Goal: Transaction & Acquisition: Book appointment/travel/reservation

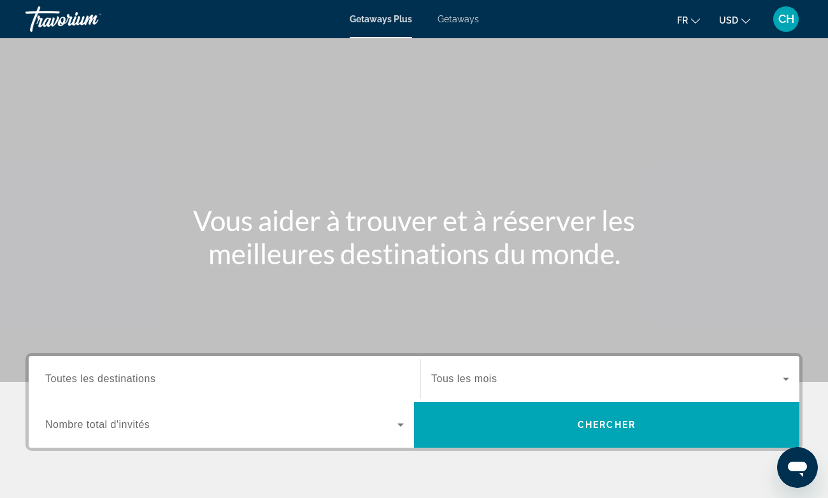
click at [245, 369] on div "Search widget" at bounding box center [224, 379] width 359 height 36
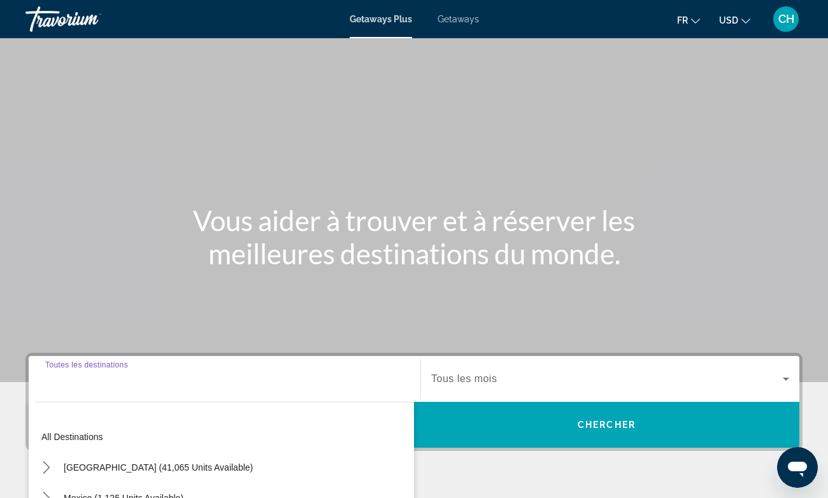
scroll to position [236, 0]
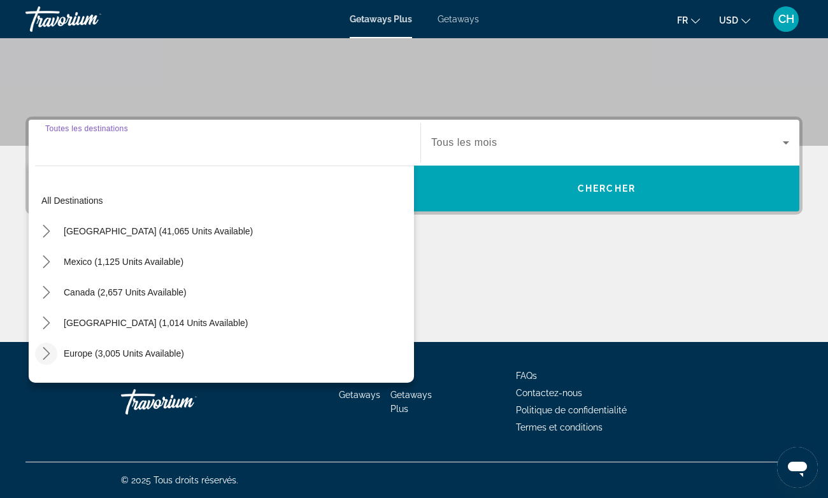
click at [51, 361] on mat-icon "Toggle Europe (3,005 units available) submenu" at bounding box center [46, 354] width 22 height 22
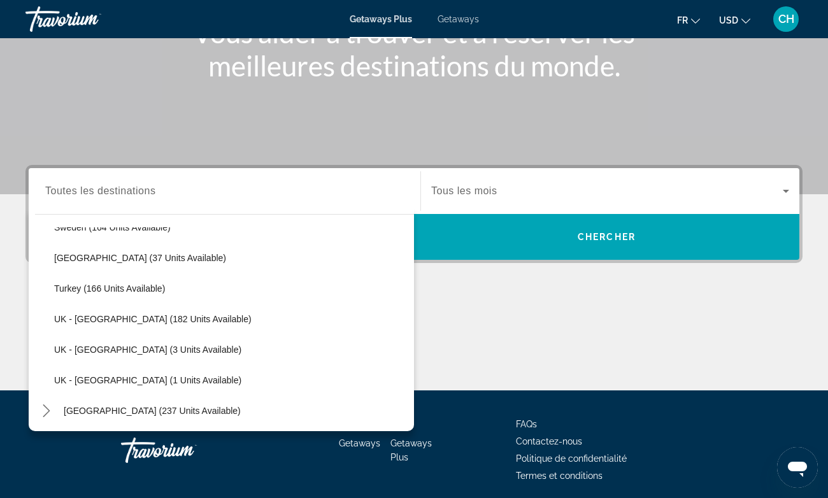
scroll to position [677, 0]
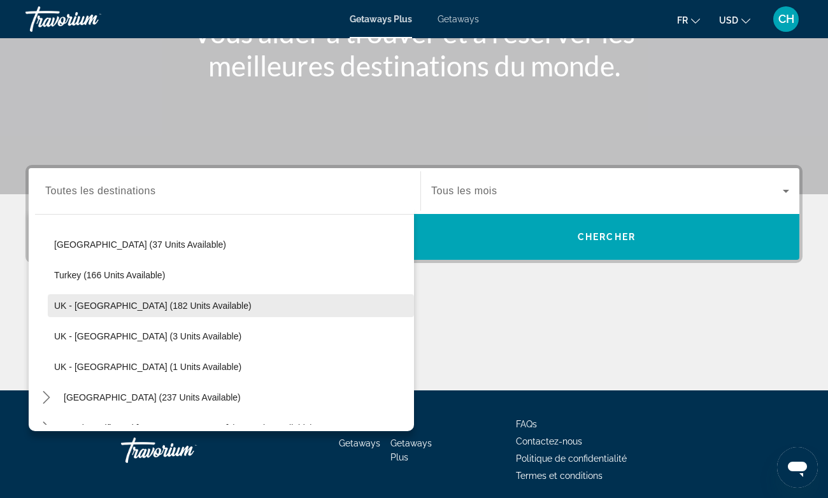
click at [127, 308] on span "UK - [GEOGRAPHIC_DATA] (182 units available)" at bounding box center [152, 306] width 197 height 10
type input "**********"
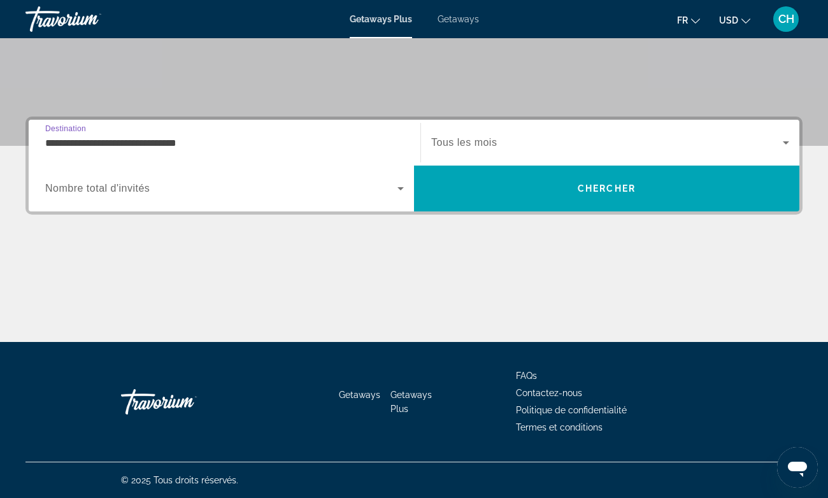
click at [283, 199] on div "Search widget" at bounding box center [224, 189] width 359 height 36
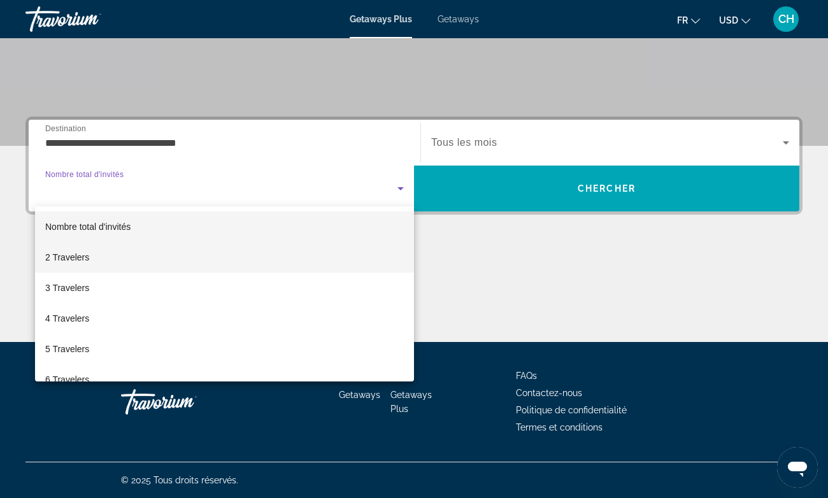
click at [214, 260] on mat-option "2 Travelers" at bounding box center [224, 257] width 379 height 31
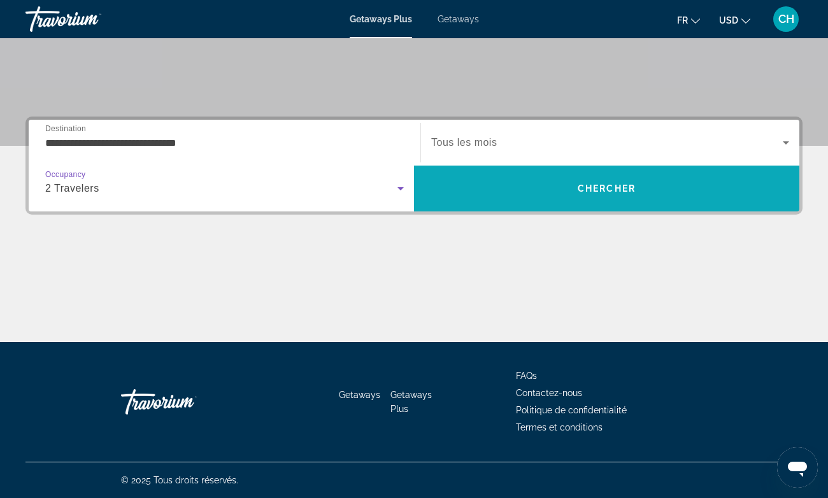
click at [500, 189] on span "Search" at bounding box center [606, 188] width 385 height 31
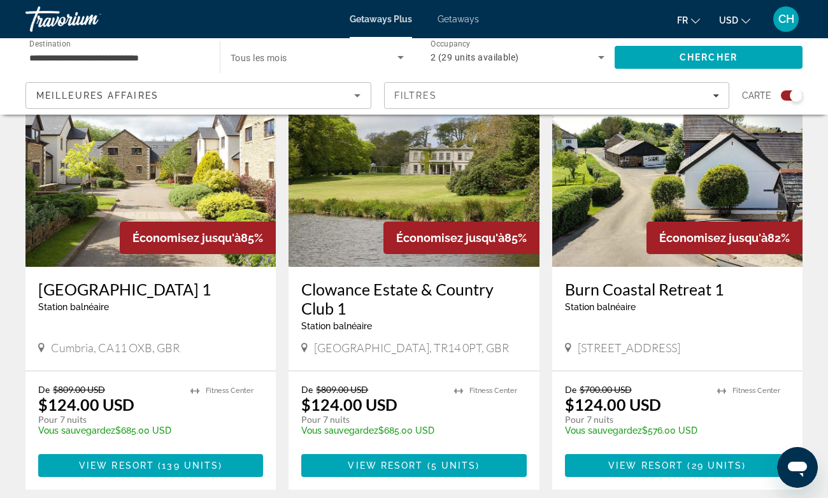
scroll to position [489, 0]
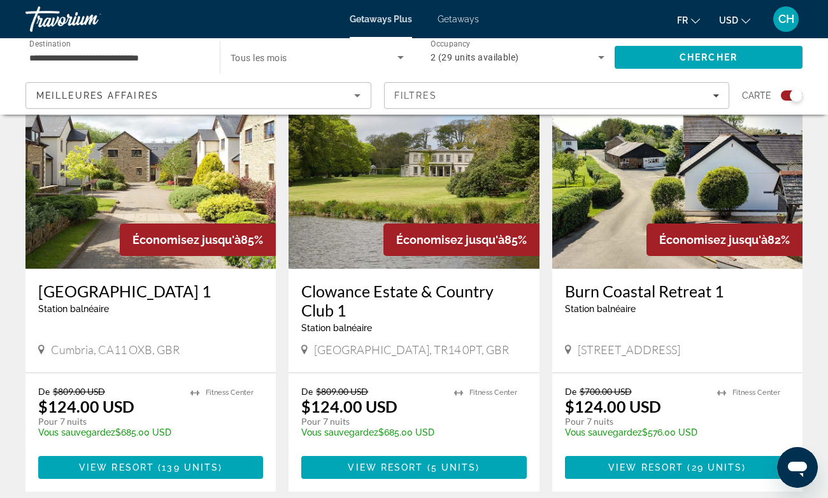
click at [130, 296] on h3 "[GEOGRAPHIC_DATA] 1" at bounding box center [150, 291] width 225 height 19
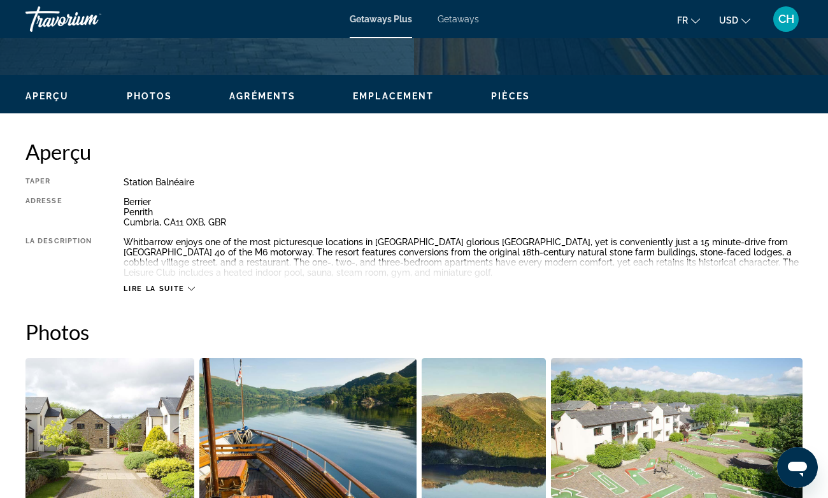
scroll to position [573, 0]
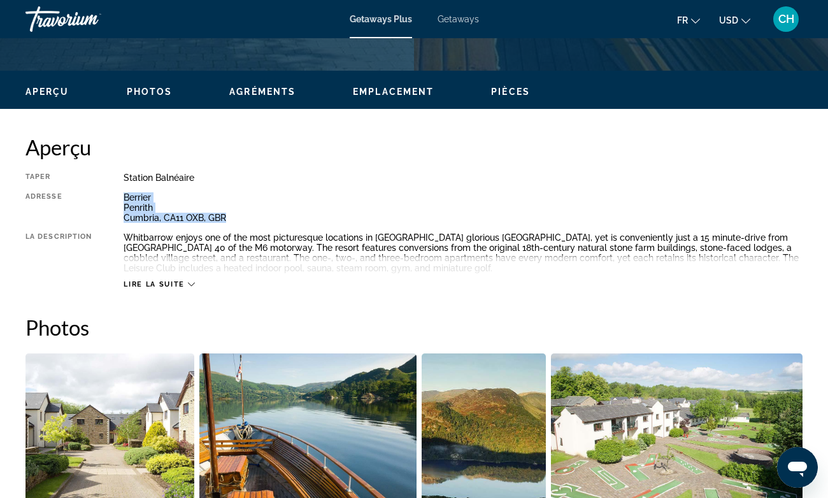
drag, startPoint x: 245, startPoint y: 220, endPoint x: 124, endPoint y: 200, distance: 123.3
click at [124, 200] on div "Berrier Penrith Cumbria, CA11 OXB, GBR" at bounding box center [463, 207] width 679 height 31
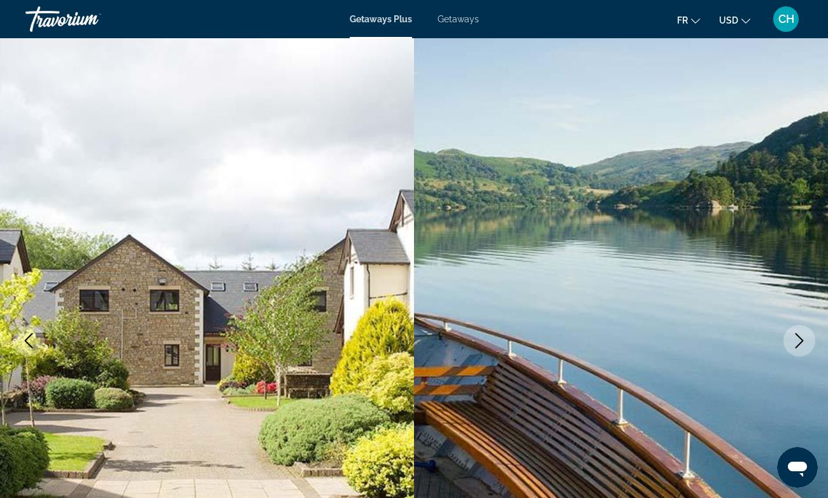
scroll to position [0, 0]
click at [454, 17] on span "Getaways" at bounding box center [458, 19] width 41 height 10
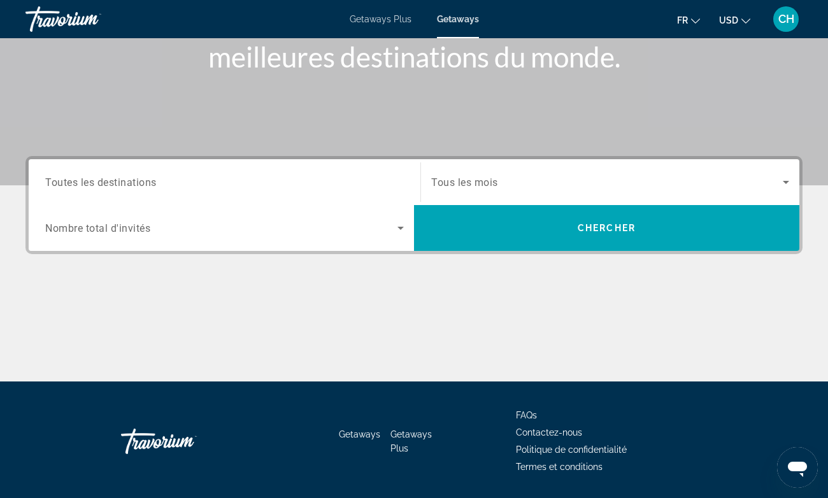
click at [255, 176] on input "Destination Toutes les destinations" at bounding box center [224, 182] width 359 height 15
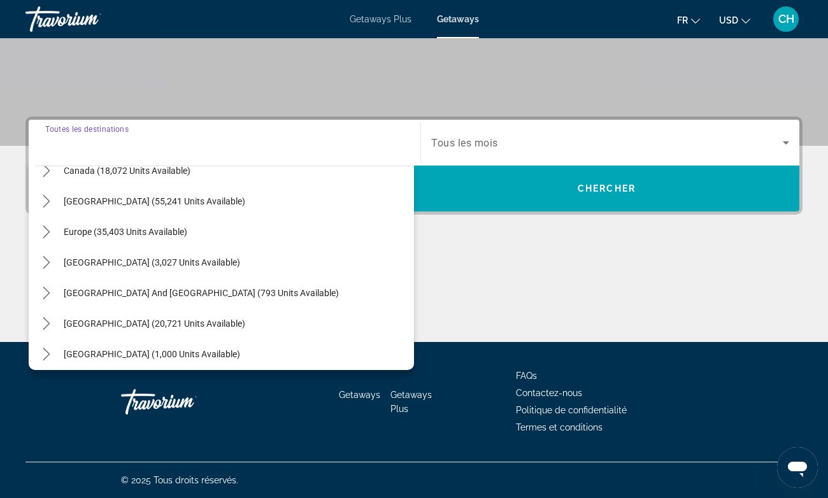
scroll to position [117, 0]
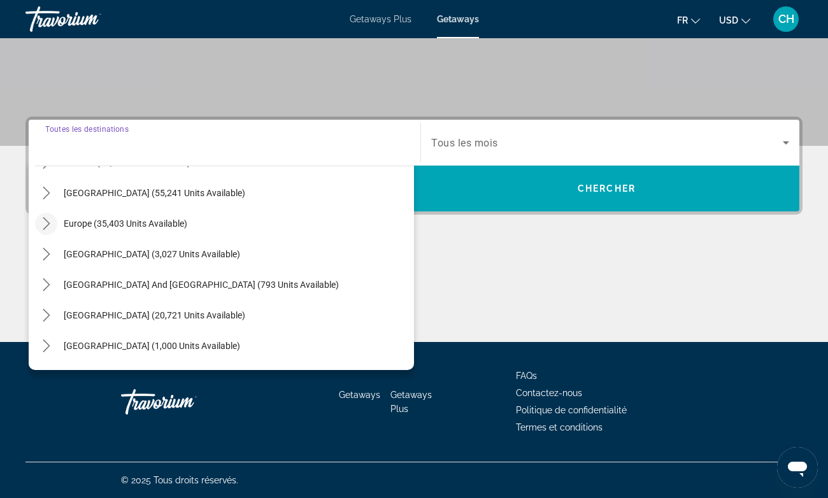
click at [52, 223] on icon "Toggle Europe (35,403 units available) submenu" at bounding box center [46, 223] width 13 height 13
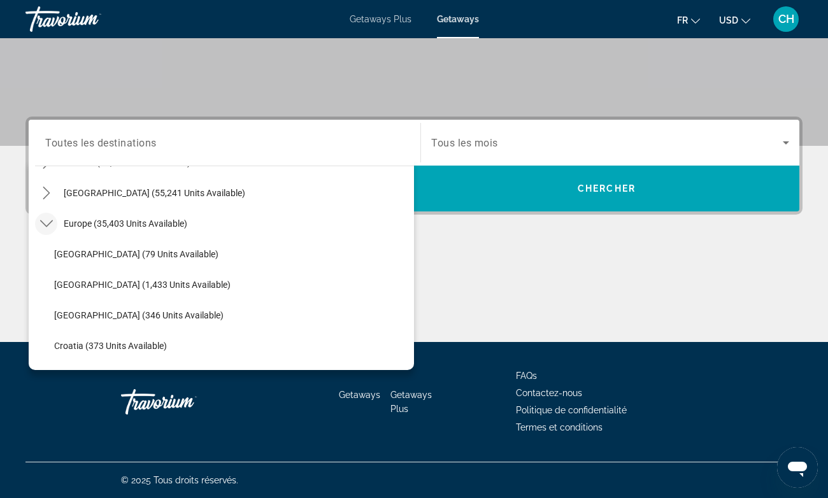
click at [52, 223] on icon "Toggle Europe (35,403 units available) submenu" at bounding box center [46, 223] width 13 height 13
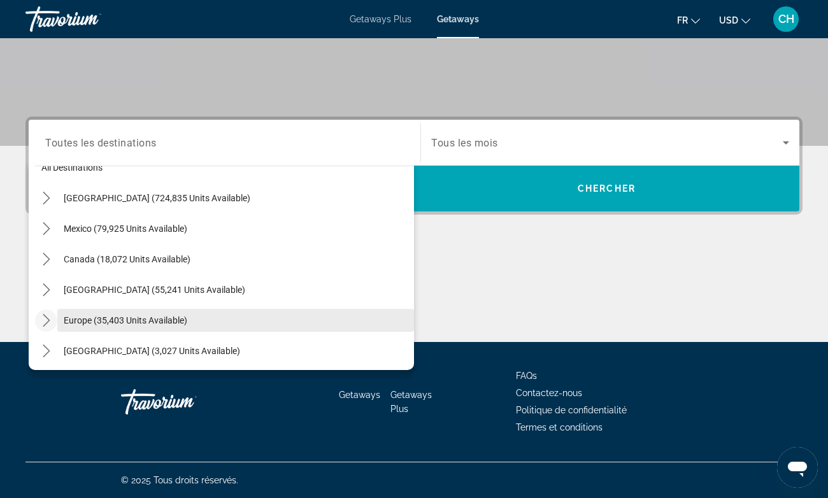
scroll to position [18, 0]
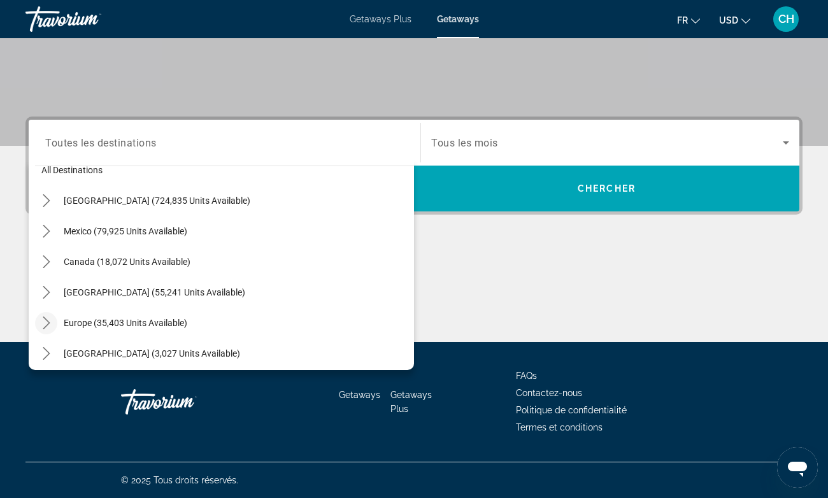
click at [44, 317] on icon "Toggle Europe (35,403 units available) submenu" at bounding box center [46, 323] width 7 height 13
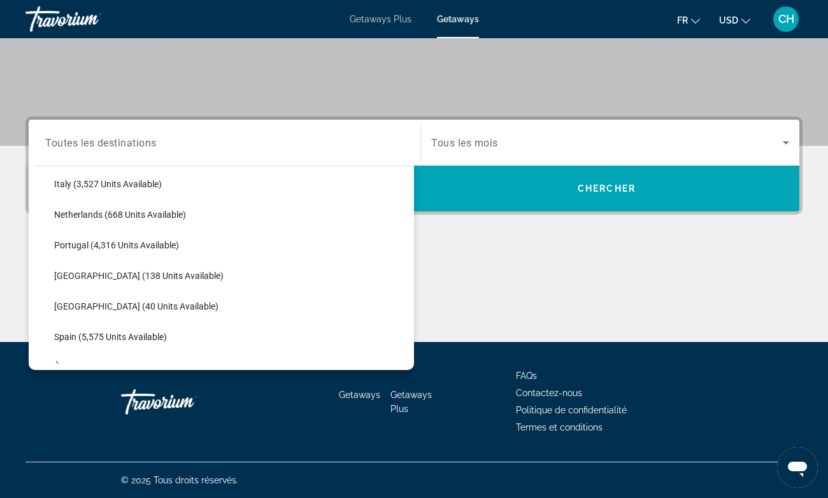
scroll to position [496, 0]
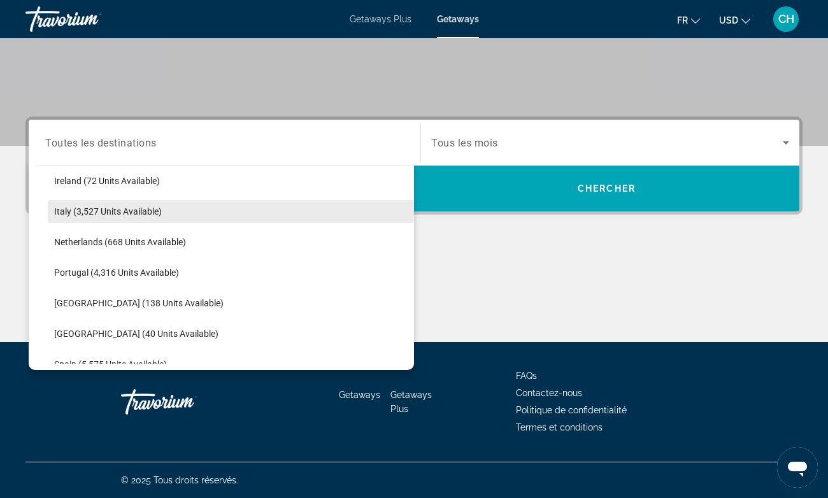
click at [153, 216] on span "Italy (3,527 units available)" at bounding box center [108, 211] width 108 height 10
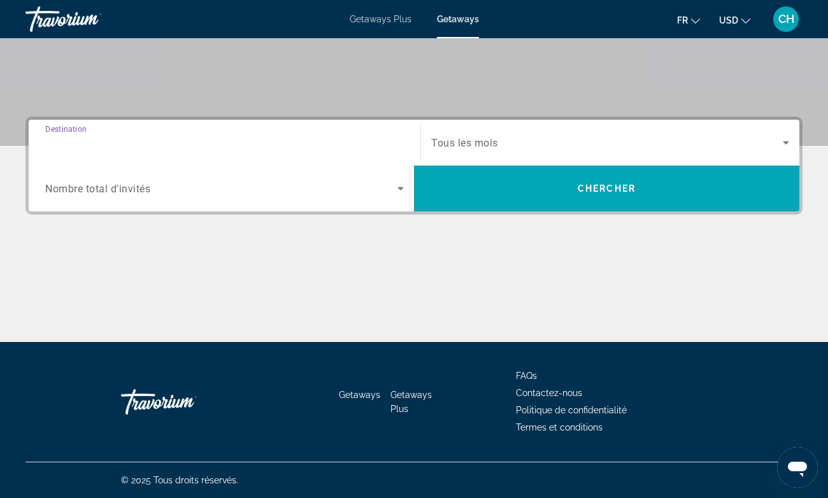
type input "**********"
click at [455, 157] on div "Search widget" at bounding box center [610, 143] width 358 height 36
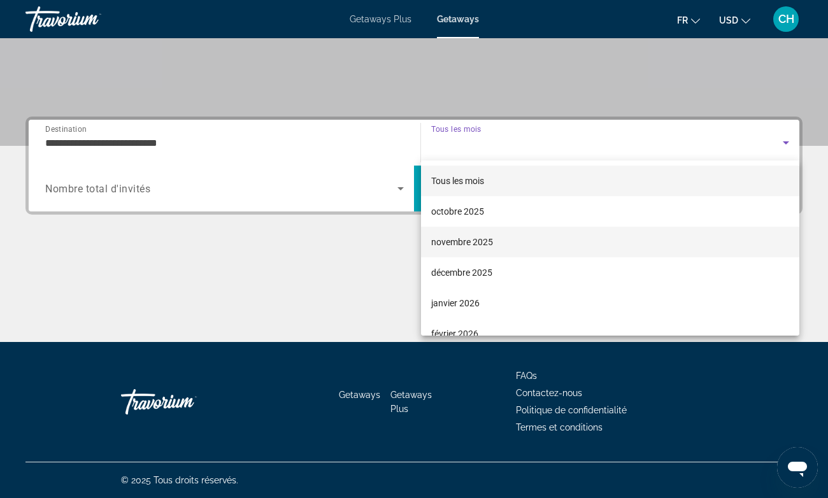
click at [470, 248] on span "novembre 2025" at bounding box center [462, 241] width 62 height 15
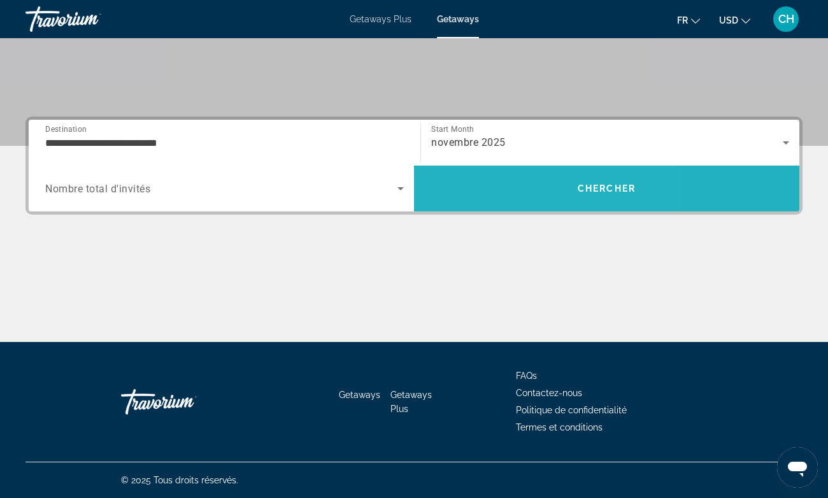
click at [497, 203] on span "Search" at bounding box center [606, 188] width 385 height 31
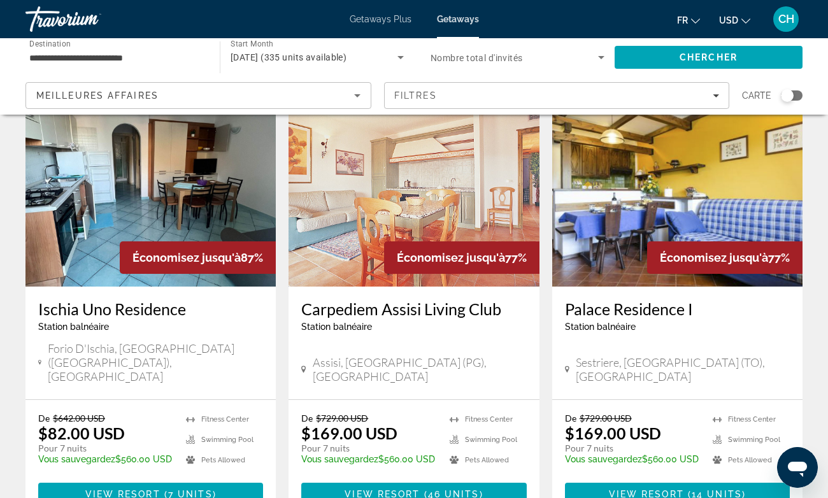
scroll to position [80, 0]
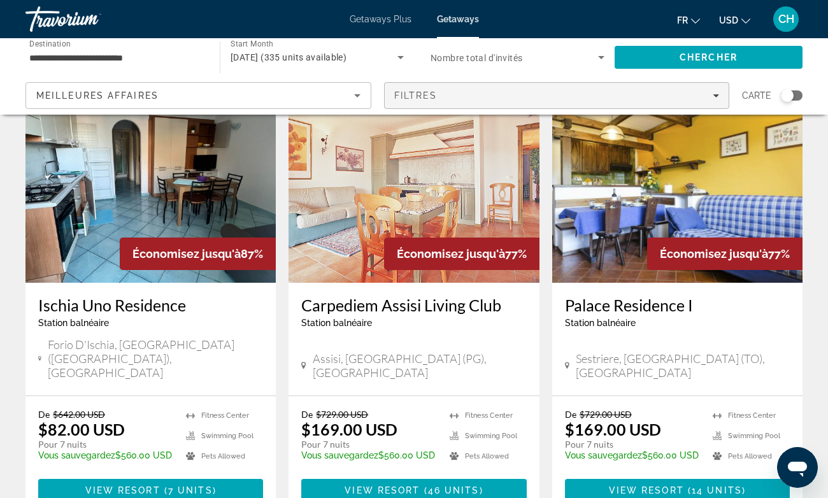
click at [450, 89] on span "Filters" at bounding box center [557, 95] width 345 height 31
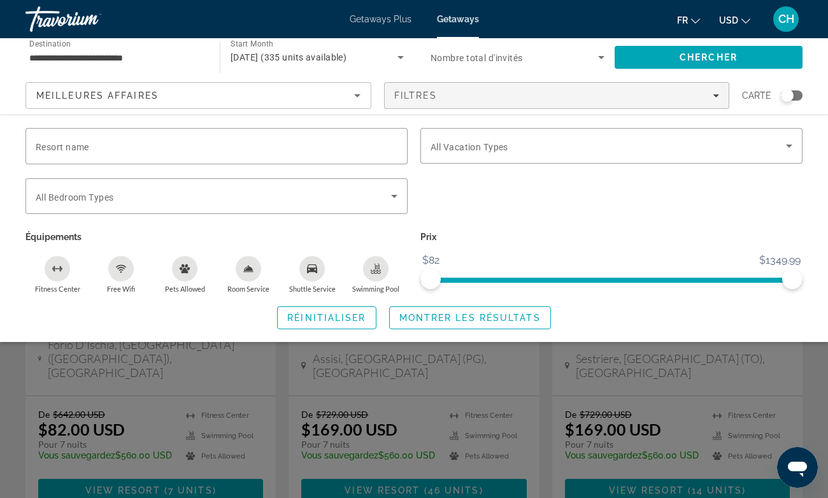
click at [252, 269] on icon "Room Service" at bounding box center [248, 269] width 9 height 6
click at [465, 324] on span "Search widget" at bounding box center [470, 318] width 161 height 31
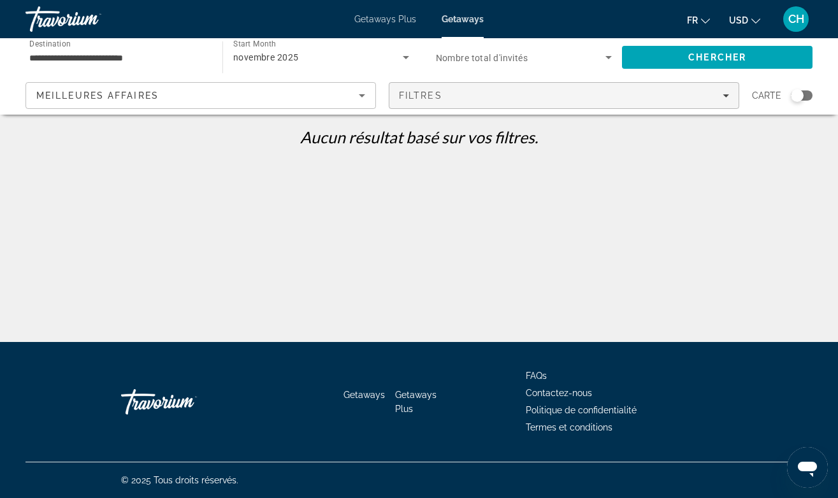
click at [411, 95] on span "Filtres" at bounding box center [420, 95] width 43 height 10
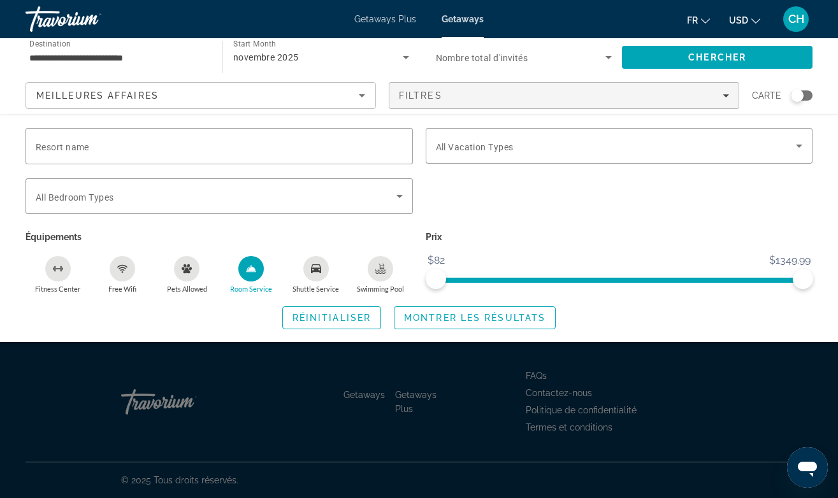
click at [247, 271] on icon "Room Service" at bounding box center [251, 269] width 10 height 10
click at [468, 315] on span "Montrer les résultats" at bounding box center [474, 318] width 141 height 10
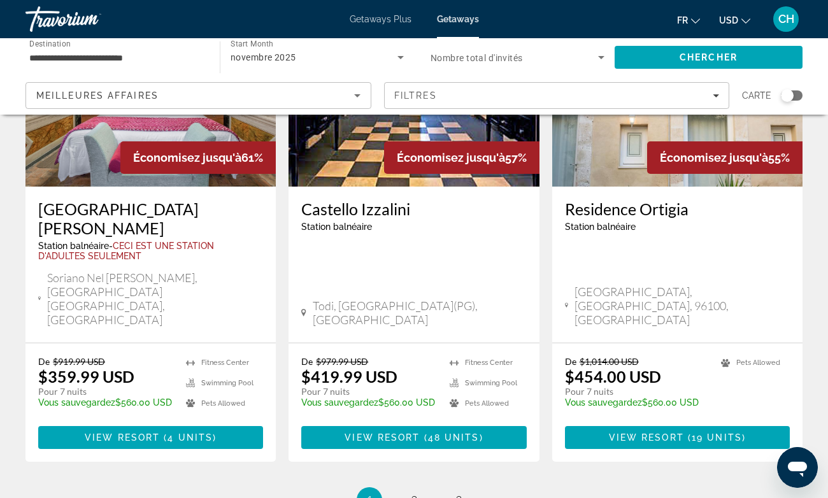
scroll to position [1612, 0]
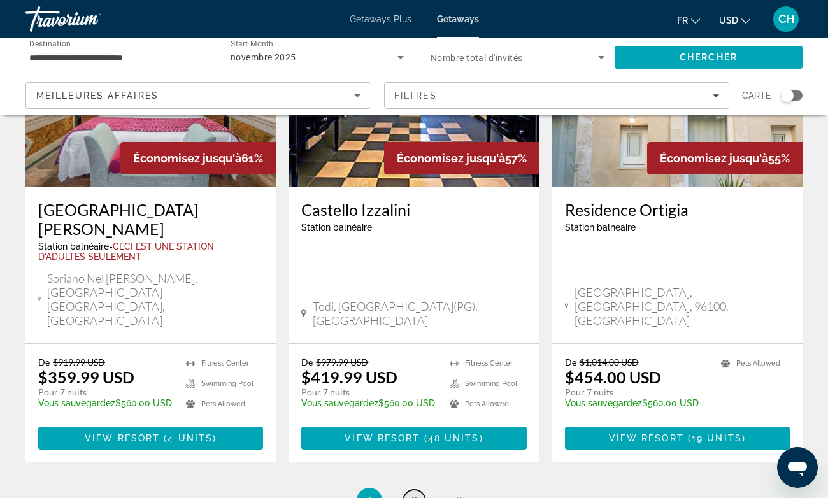
click at [403, 490] on link "page 2" at bounding box center [414, 501] width 22 height 22
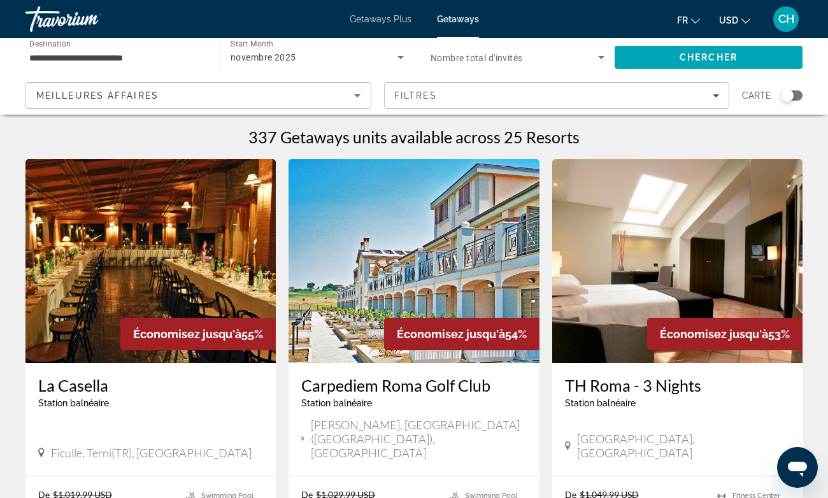
click at [365, 17] on span "Getaways Plus" at bounding box center [381, 19] width 62 height 10
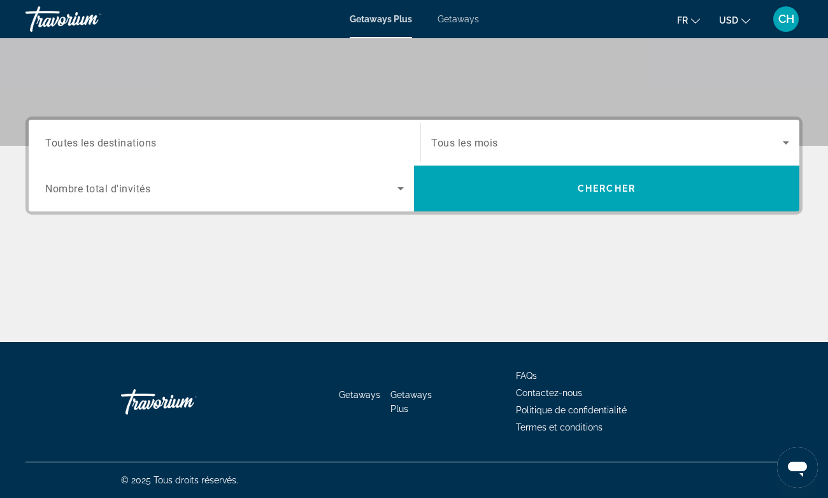
scroll to position [236, 0]
click at [178, 154] on div "Search widget" at bounding box center [224, 143] width 359 height 36
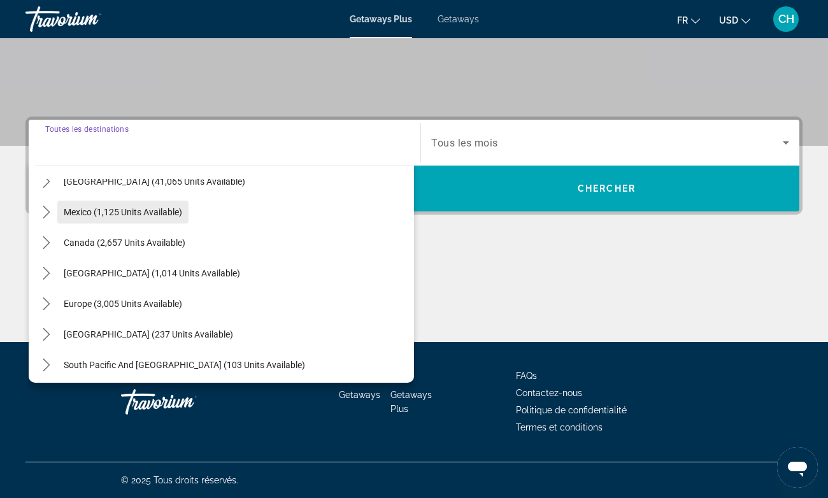
scroll to position [76, 0]
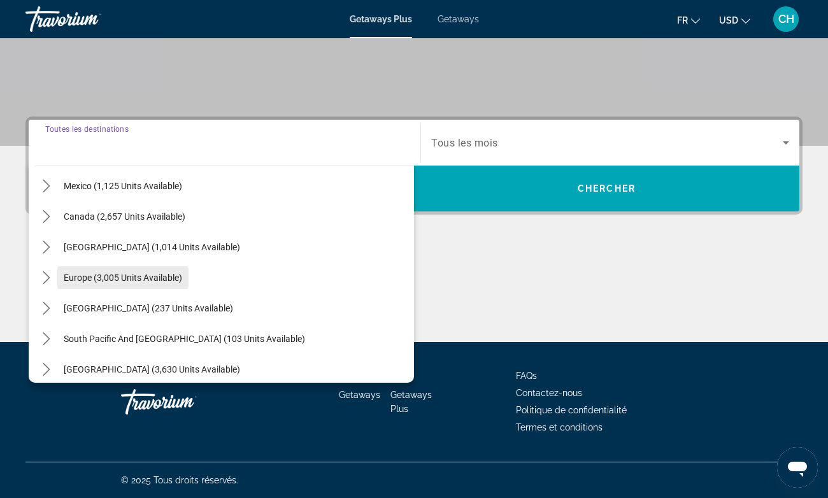
click at [143, 275] on span "Europe (3,005 units available)" at bounding box center [123, 278] width 118 height 10
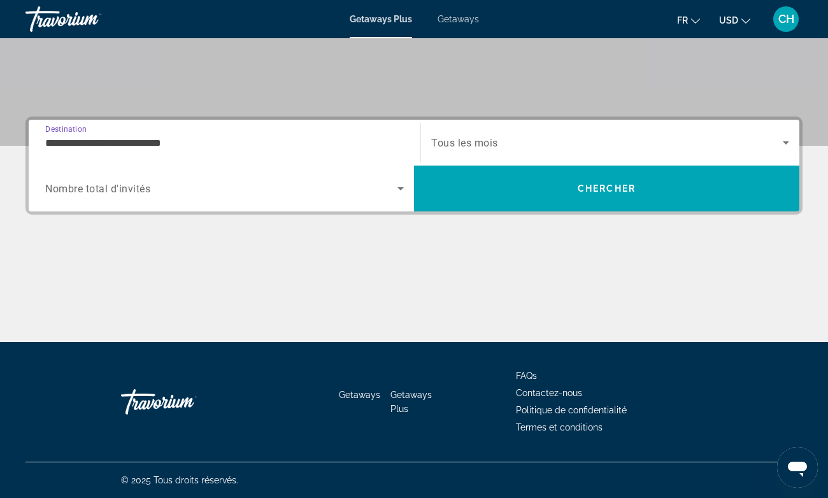
click at [104, 142] on input "**********" at bounding box center [224, 143] width 359 height 15
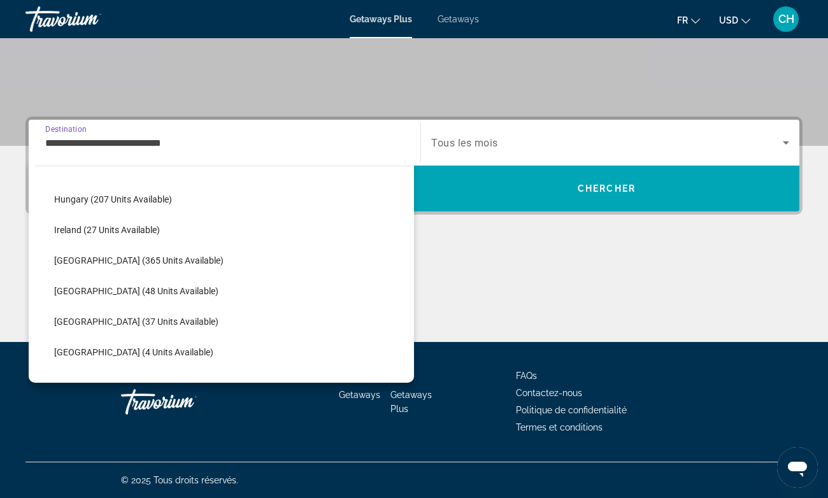
scroll to position [404, 0]
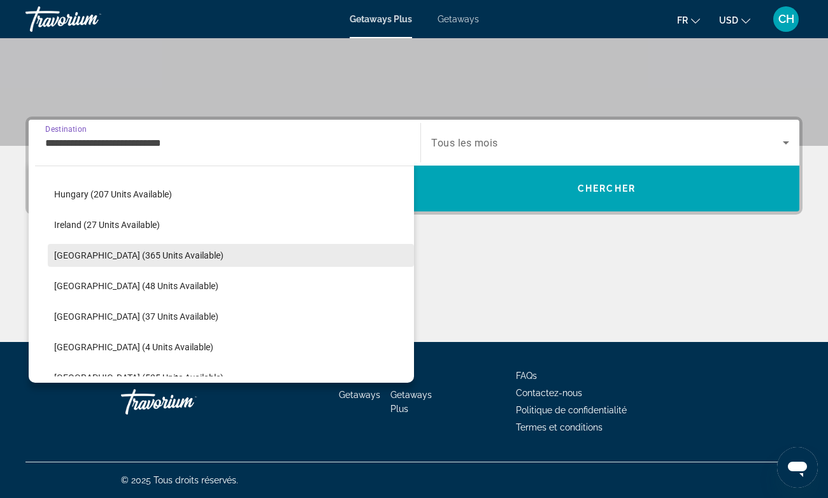
click at [105, 259] on span "[GEOGRAPHIC_DATA] (365 units available)" at bounding box center [138, 255] width 169 height 10
type input "**********"
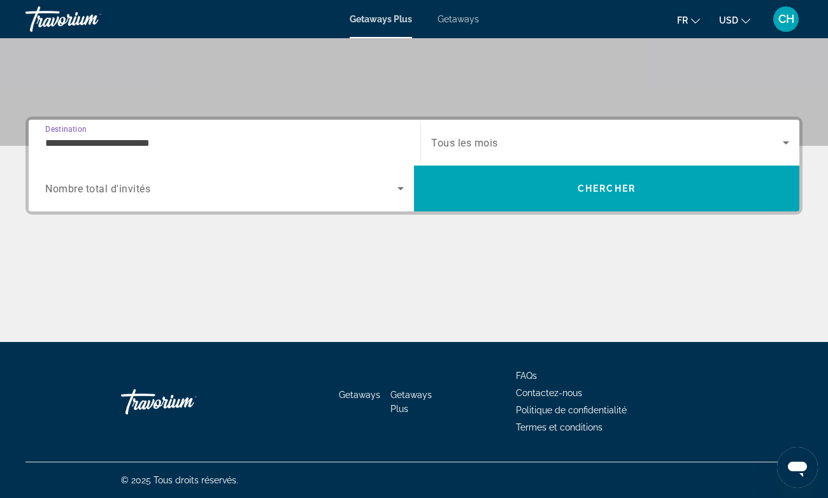
click at [506, 145] on span "Search widget" at bounding box center [607, 142] width 352 height 15
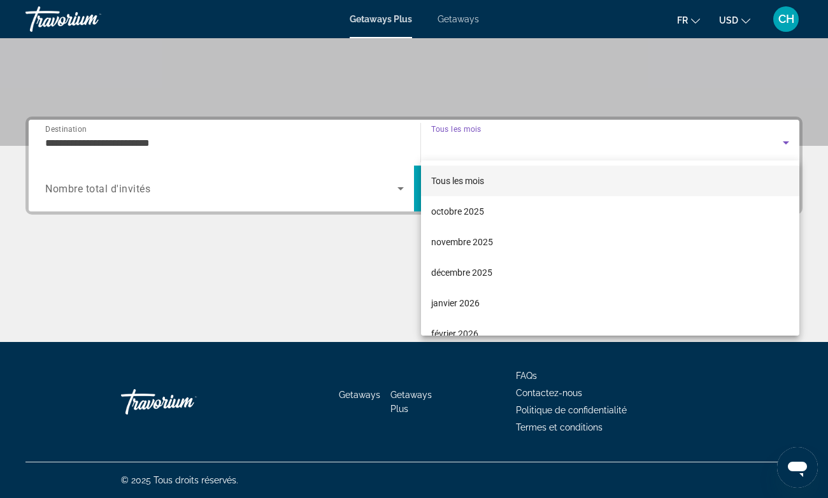
click at [299, 290] on div at bounding box center [414, 249] width 828 height 498
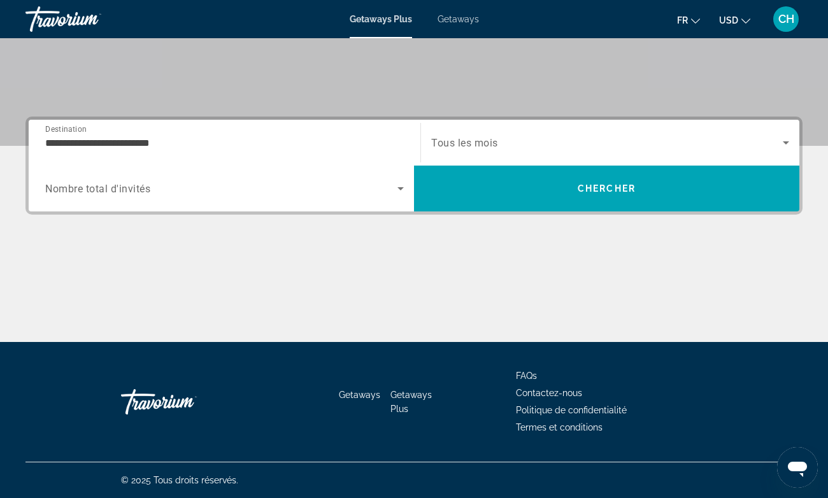
click at [347, 197] on div "Search widget" at bounding box center [224, 189] width 359 height 36
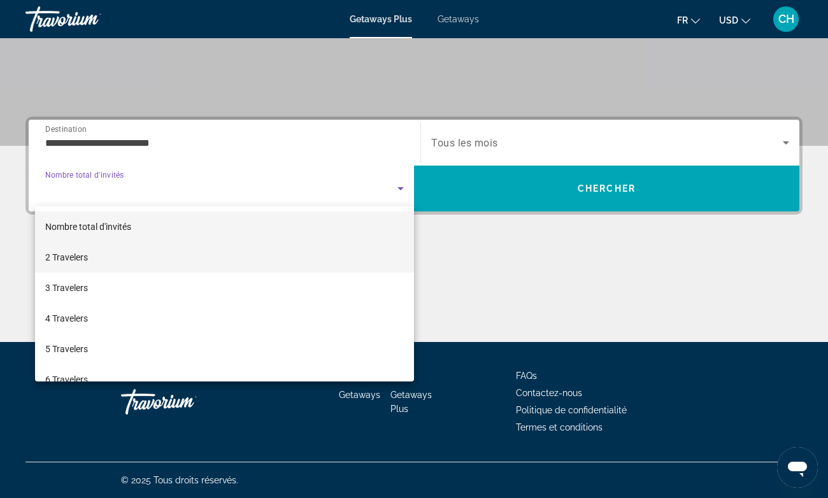
click at [199, 265] on mat-option "2 Travelers" at bounding box center [224, 257] width 379 height 31
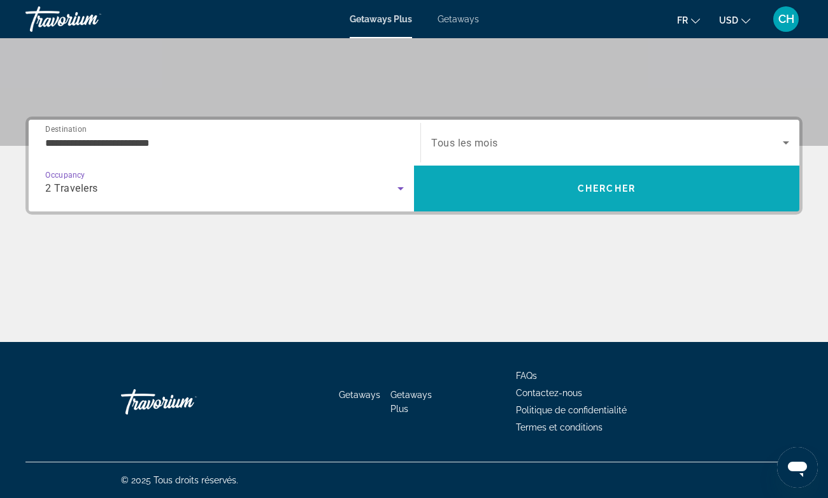
click at [471, 187] on span "Search" at bounding box center [606, 188] width 385 height 31
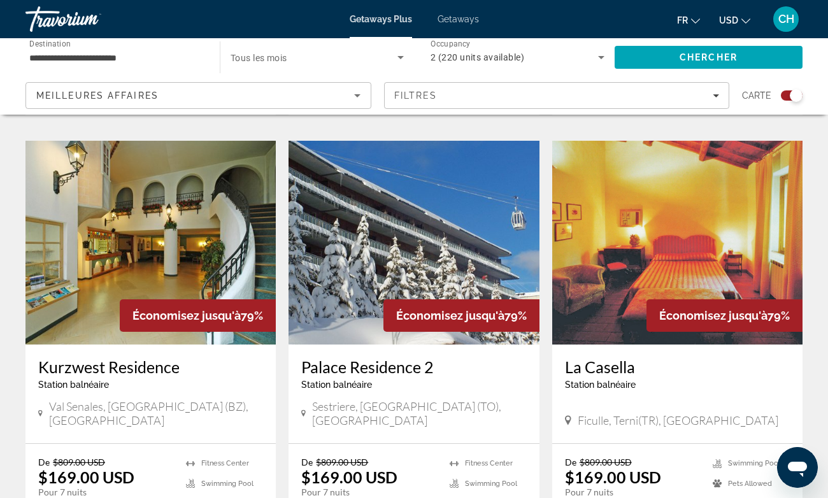
scroll to position [1837, 0]
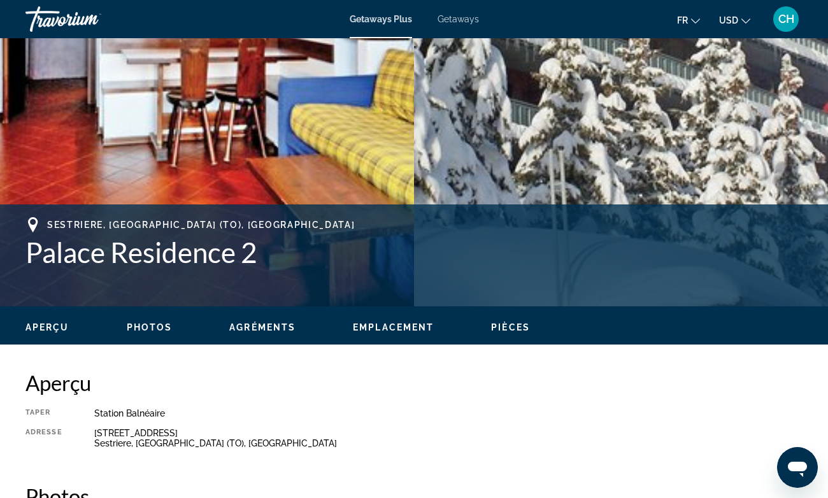
scroll to position [304, 0]
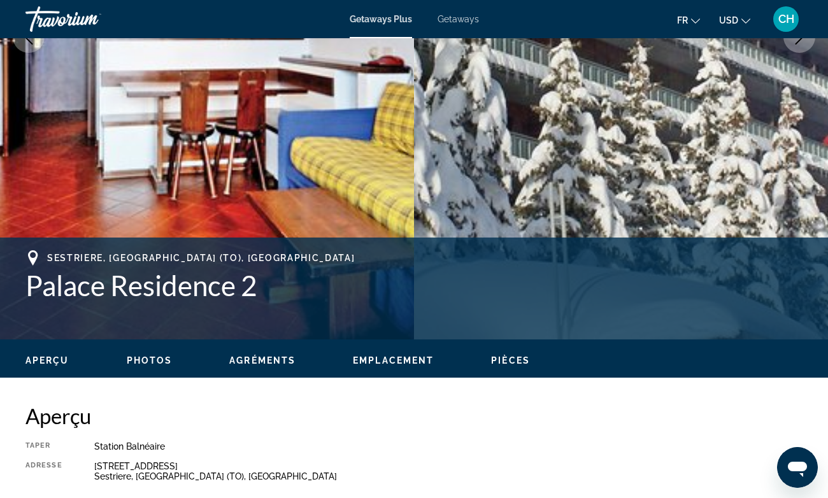
click at [144, 292] on h1 "Palace Residence 2" at bounding box center [413, 285] width 777 height 33
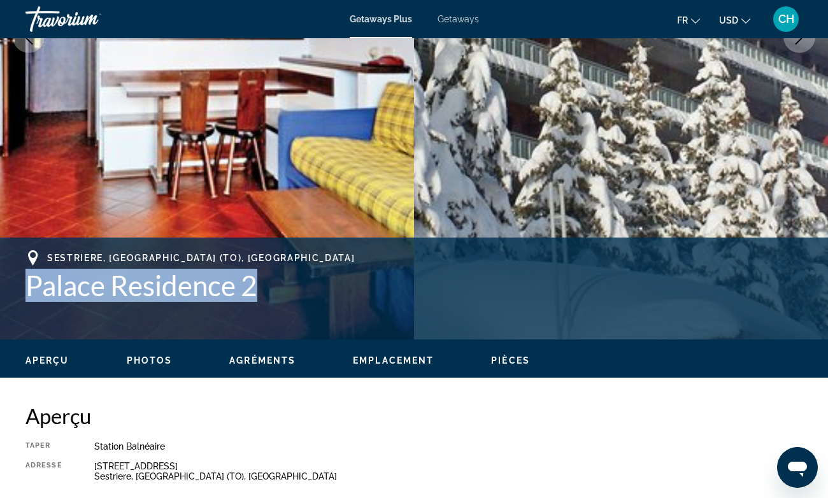
copy div "Palace Residence 2 Adresse [STREET_ADDRESS]"
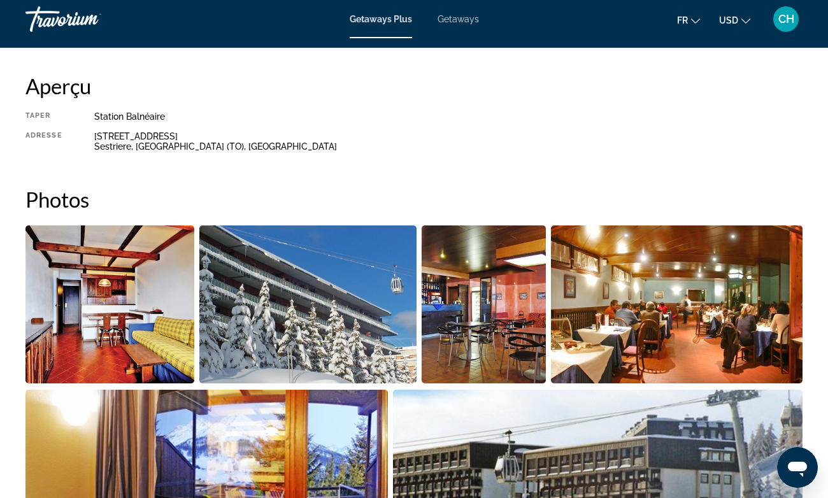
scroll to position [634, 0]
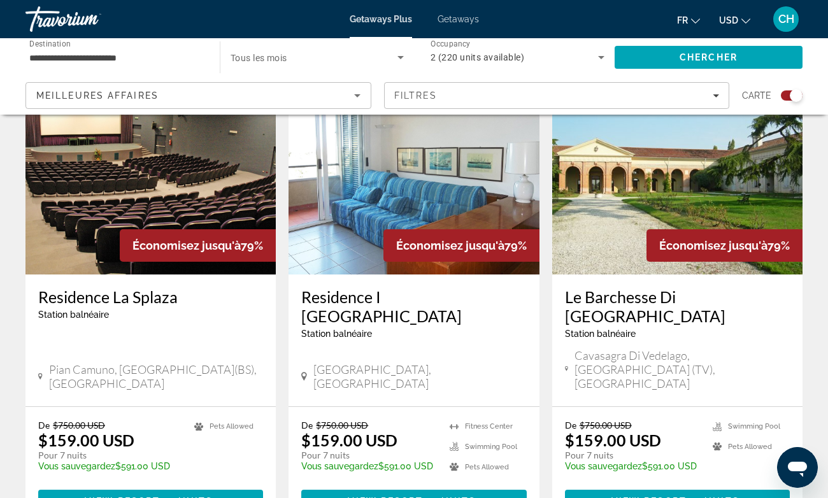
scroll to position [923, 0]
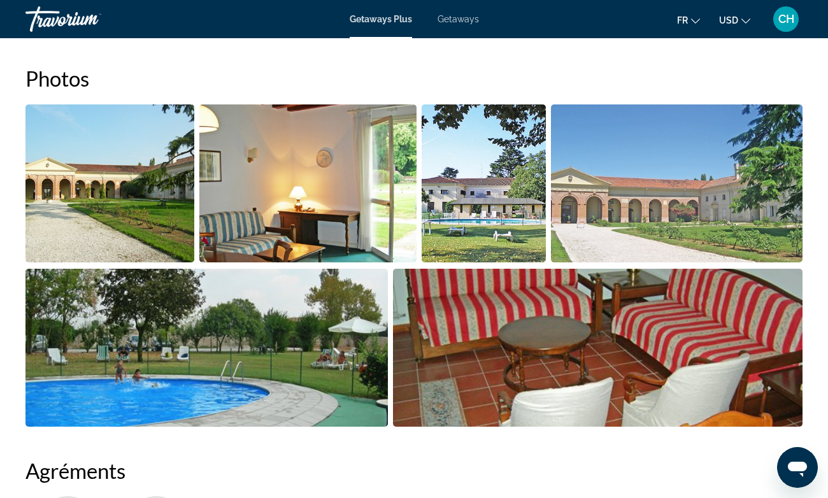
scroll to position [824, 0]
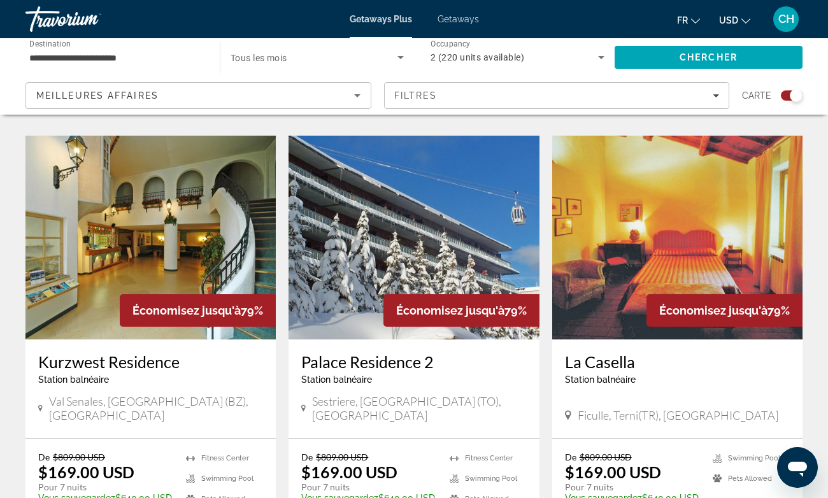
scroll to position [1861, 0]
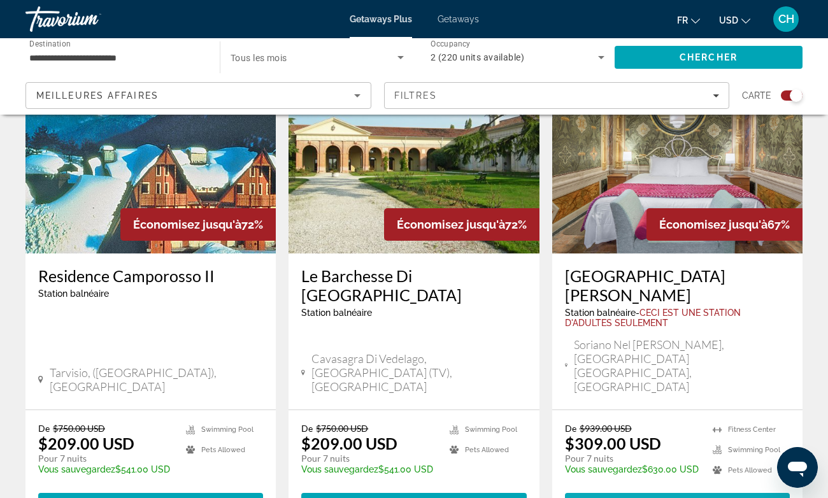
scroll to position [1431, 0]
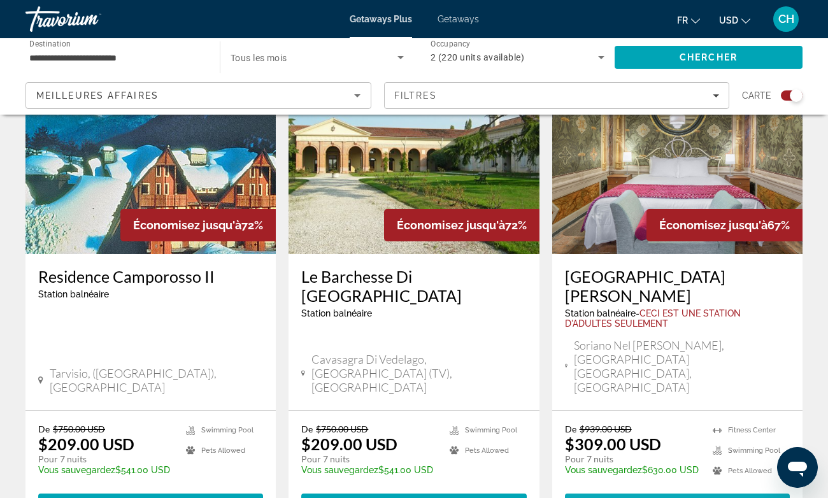
click at [627, 497] on span "View Resort" at bounding box center [649, 505] width 75 height 10
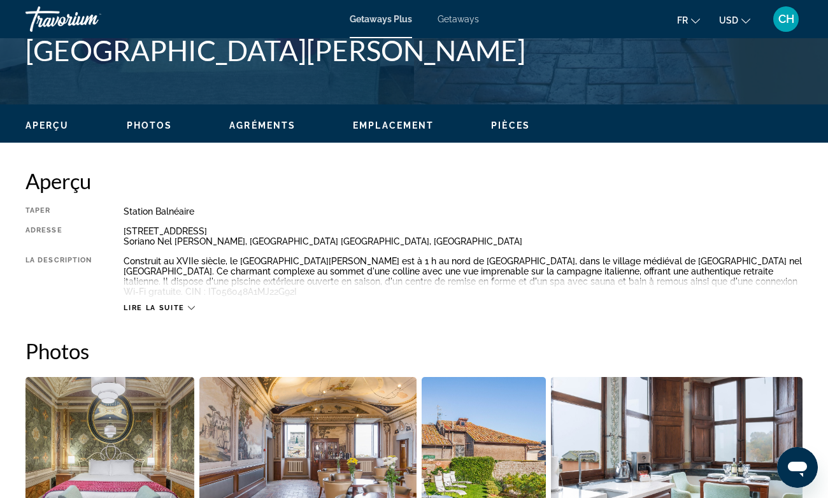
scroll to position [515, 0]
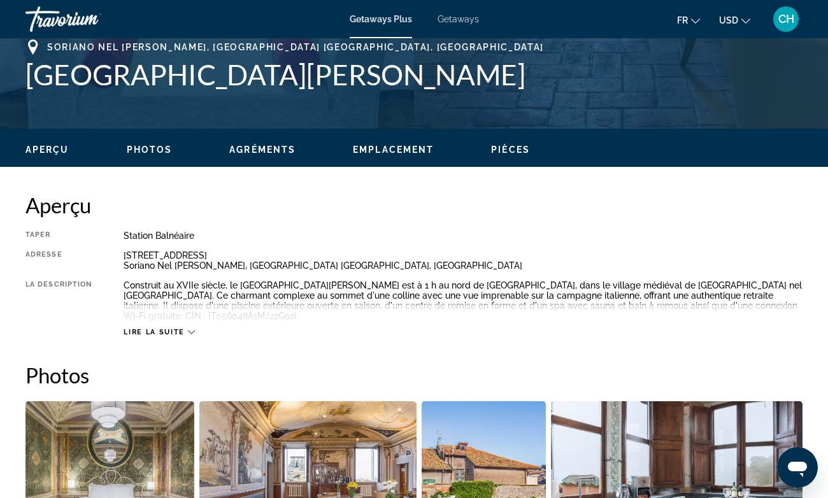
click at [222, 75] on h1 "[GEOGRAPHIC_DATA][PERSON_NAME]" at bounding box center [413, 74] width 777 height 33
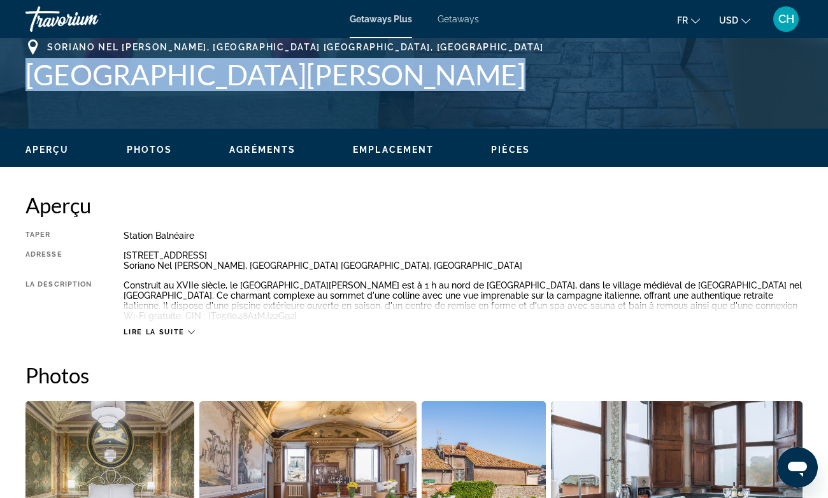
copy div "[GEOGRAPHIC_DATA][PERSON_NAME] Adresse [STREET_ADDRESS][PERSON_NAME]"
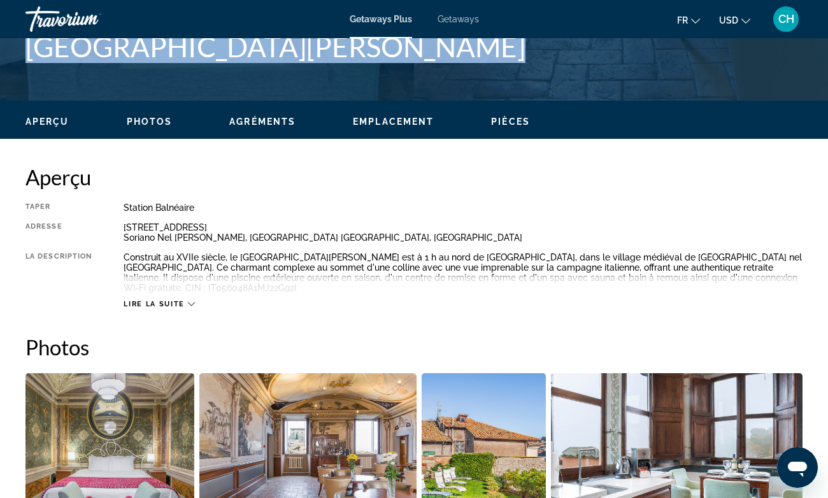
scroll to position [526, 0]
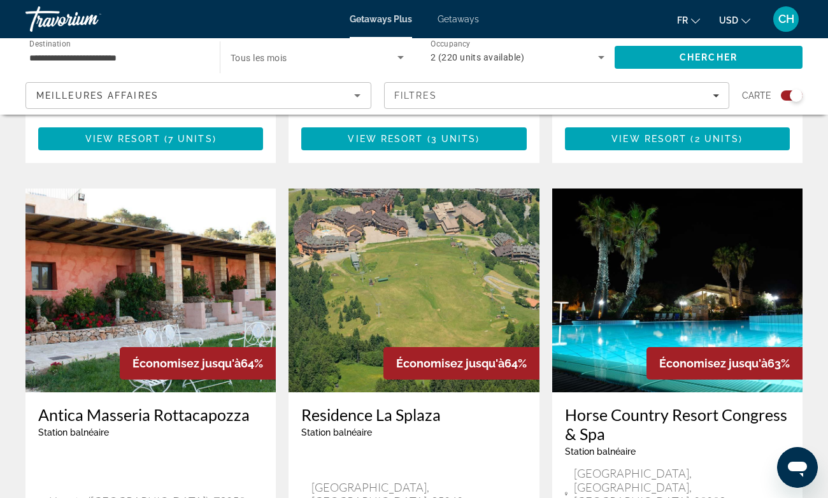
scroll to position [1798, 0]
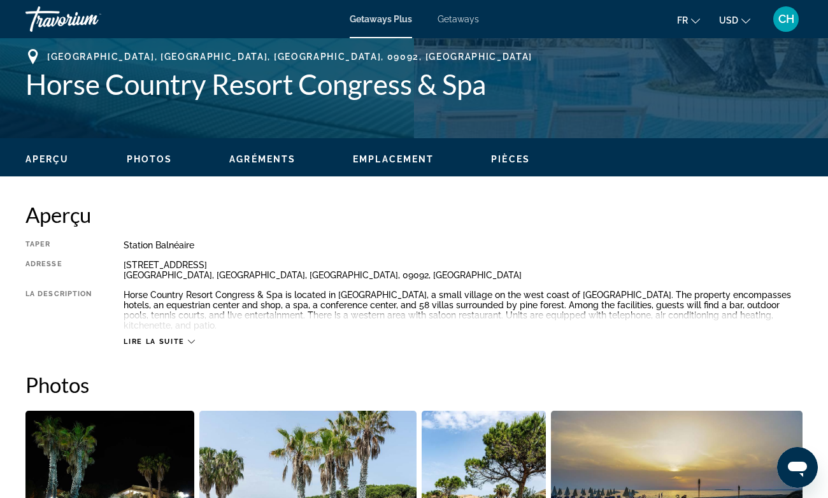
scroll to position [230, 0]
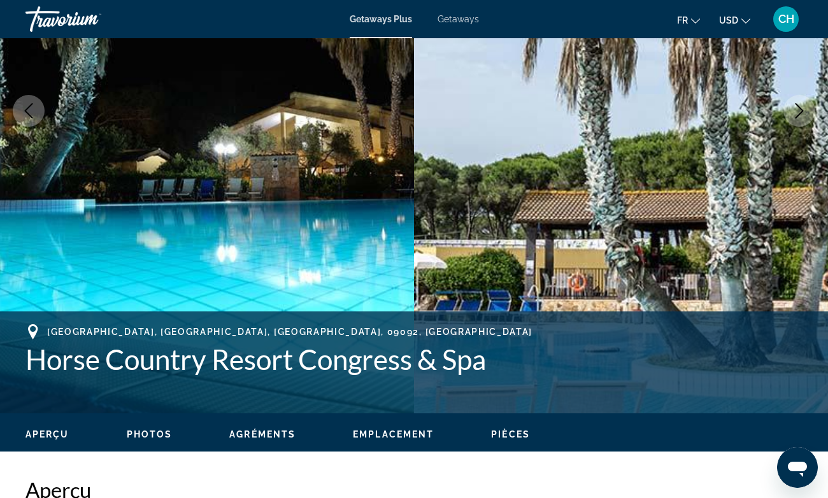
click at [185, 358] on h1 "Horse Country Resort Congress & Spa" at bounding box center [413, 359] width 777 height 33
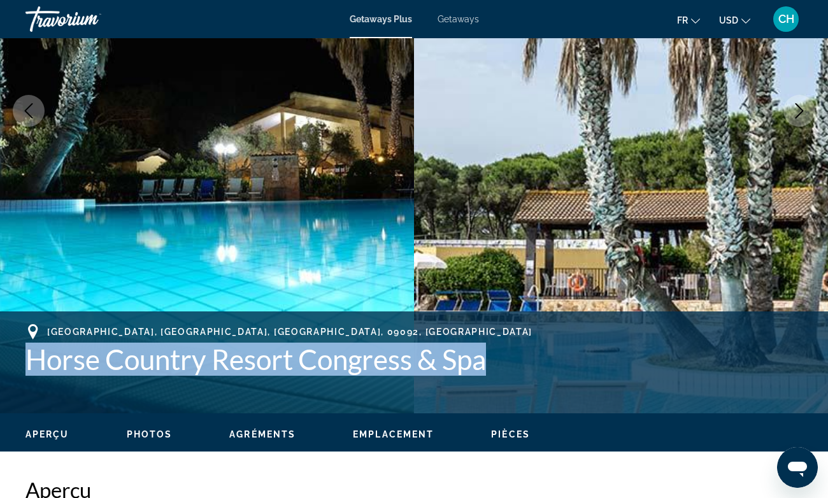
click at [185, 358] on h1 "Horse Country Resort Congress & Spa" at bounding box center [413, 359] width 777 height 33
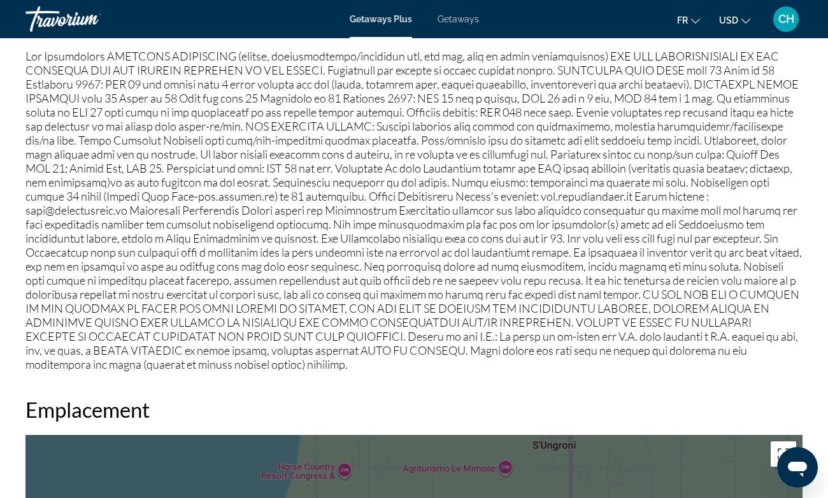
scroll to position [1382, 0]
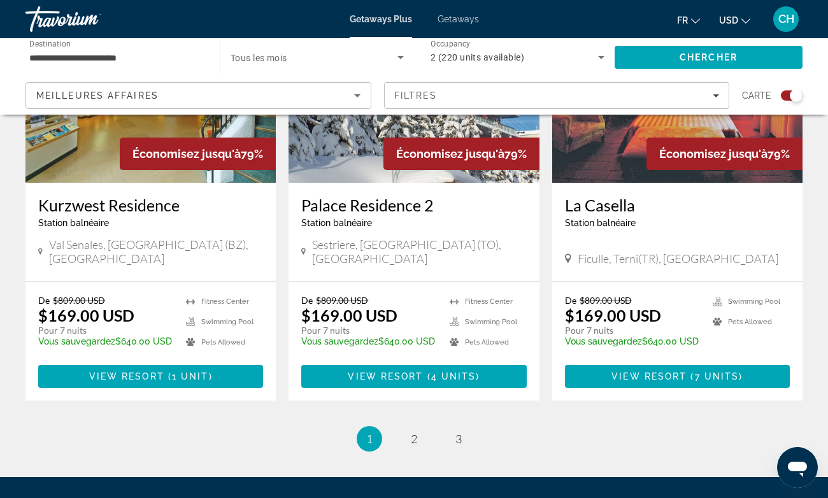
scroll to position [1996, 0]
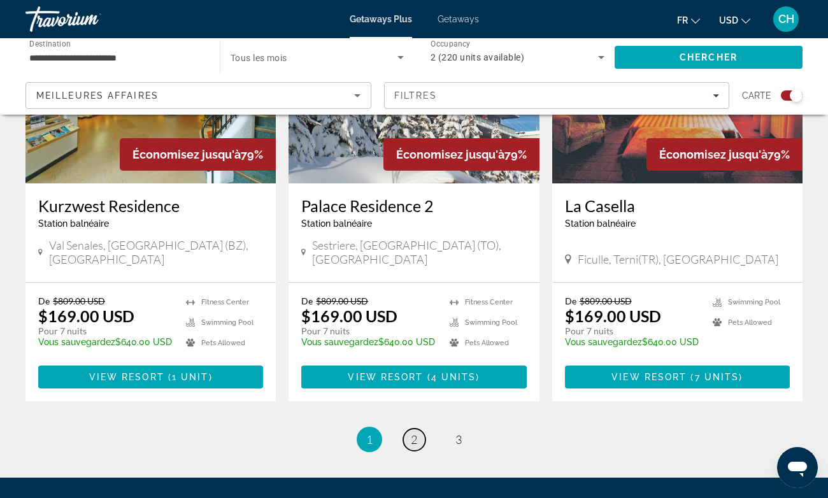
click at [417, 433] on span "2" at bounding box center [414, 440] width 6 height 14
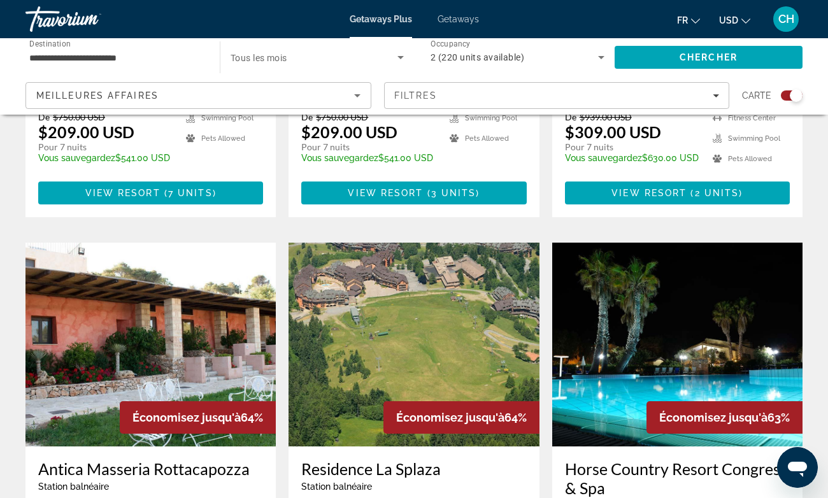
scroll to position [1736, 0]
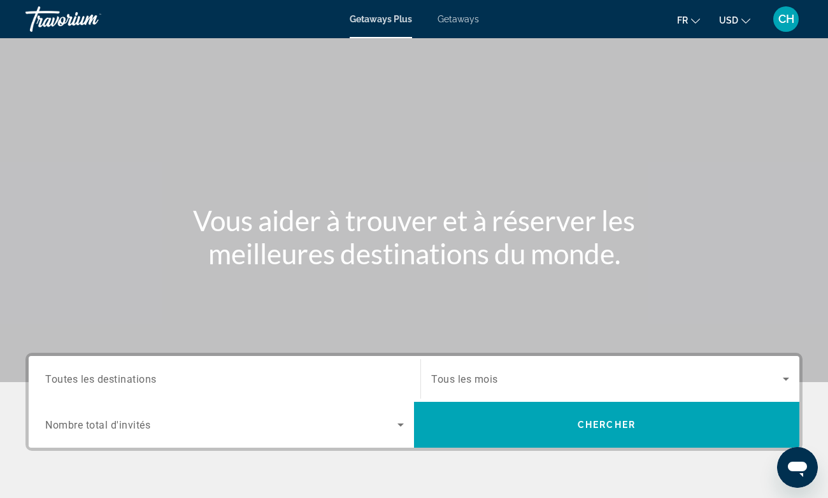
click at [142, 370] on div "Search widget" at bounding box center [224, 379] width 359 height 36
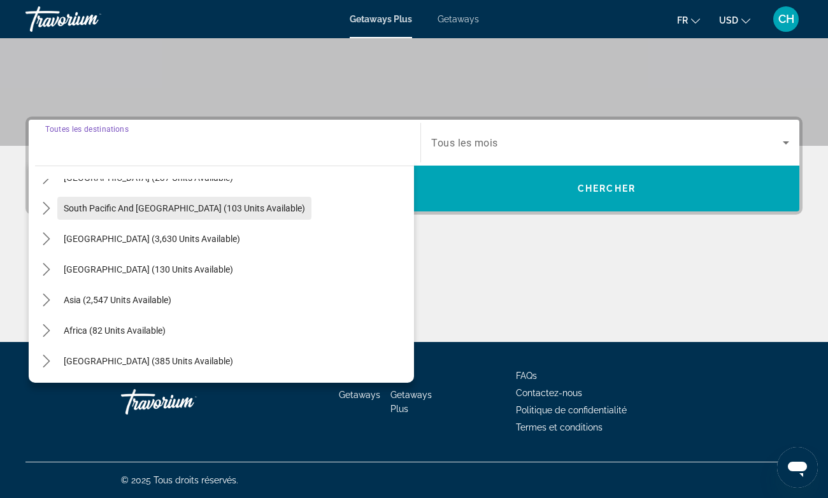
scroll to position [206, 0]
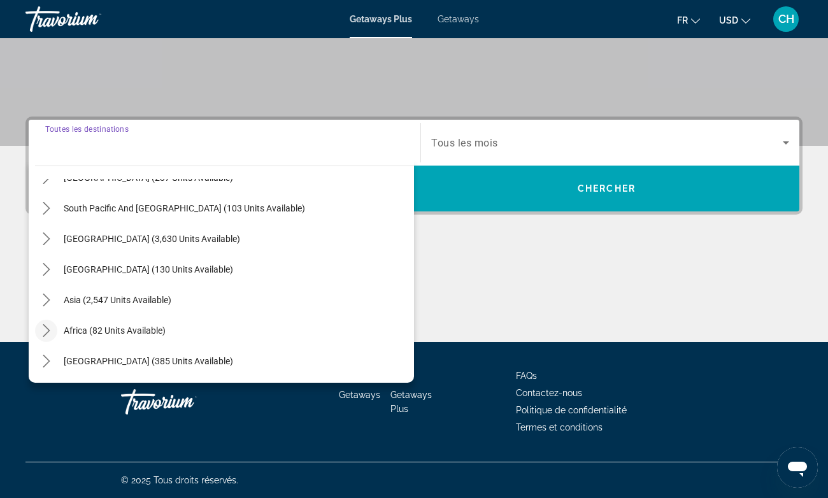
click at [47, 334] on icon "Toggle Africa (82 units available) submenu" at bounding box center [46, 330] width 7 height 13
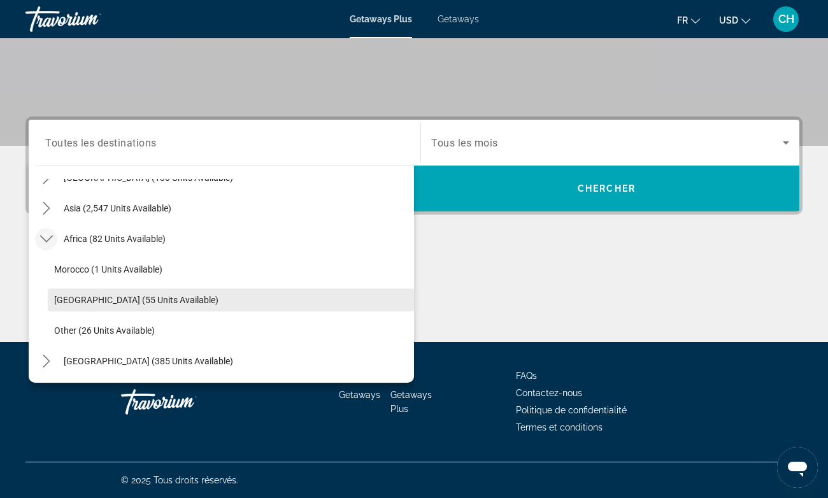
scroll to position [298, 0]
click at [123, 300] on span "[GEOGRAPHIC_DATA] (55 units available)" at bounding box center [136, 300] width 164 height 10
type input "**********"
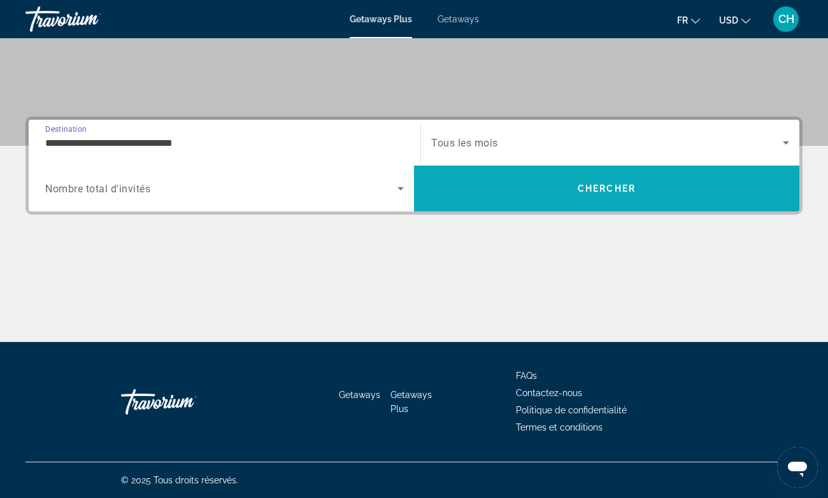
click at [534, 186] on span "Search" at bounding box center [606, 188] width 385 height 31
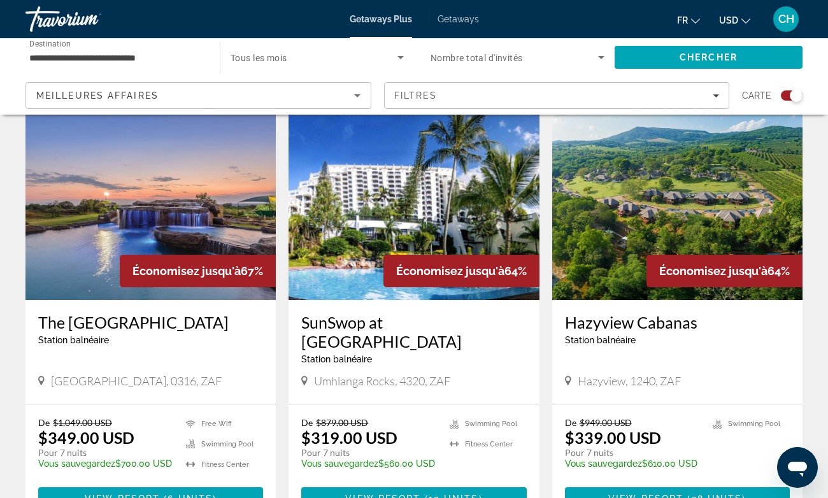
scroll to position [1360, 0]
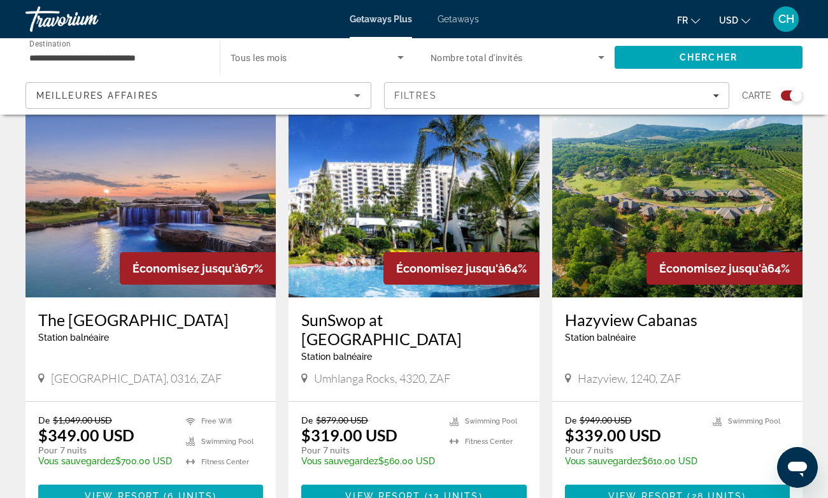
click at [173, 481] on span "Main content" at bounding box center [150, 496] width 225 height 31
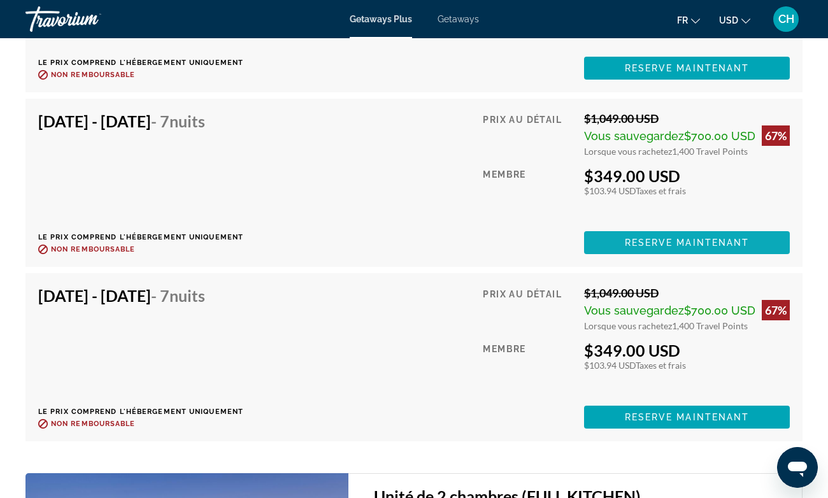
scroll to position [2554, 0]
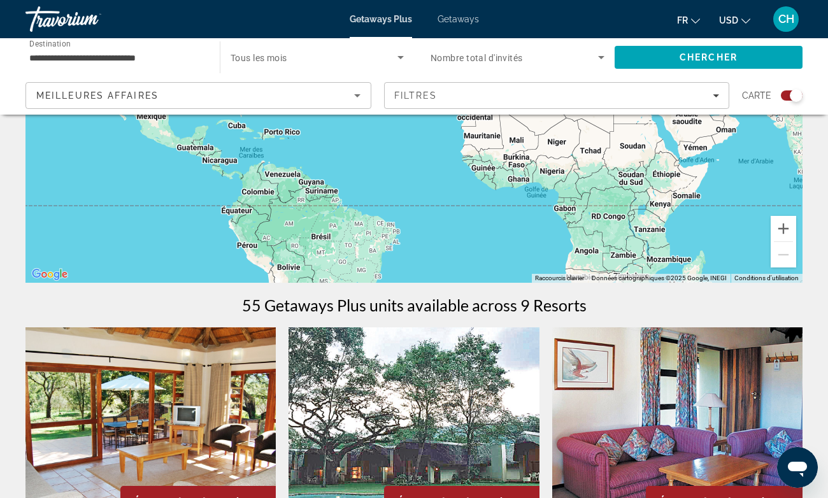
scroll to position [213, 0]
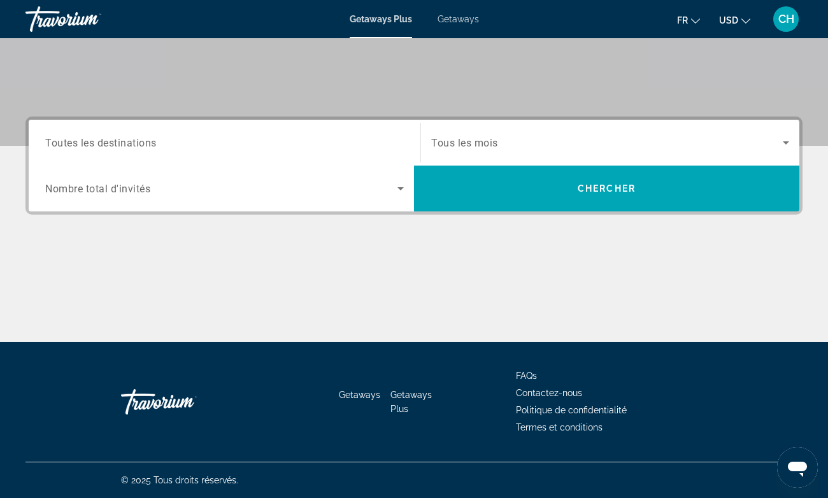
scroll to position [40, 0]
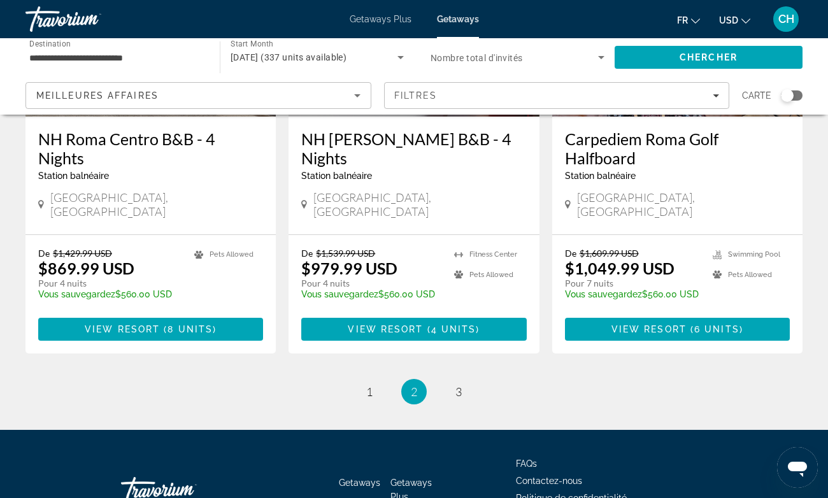
scroll to position [1640, 0]
